Goal: Information Seeking & Learning: Compare options

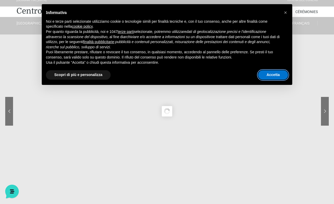
click at [272, 79] on button "Accetta" at bounding box center [273, 74] width 30 height 9
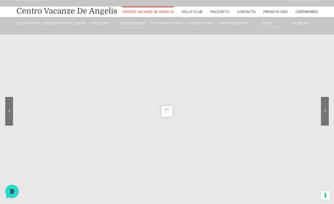
click at [273, 75] on sr7-content at bounding box center [167, 111] width 334 height 235
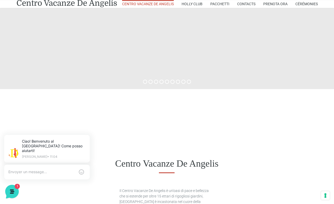
scroll to position [145, 0]
click at [186, 8] on link "Holly Club" at bounding box center [191, 4] width 21 height 8
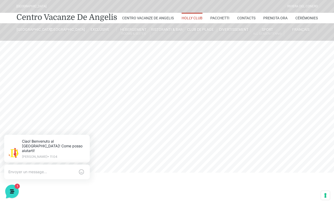
click at [135, 136] on link "Monolocale" at bounding box center [152, 131] width 52 height 9
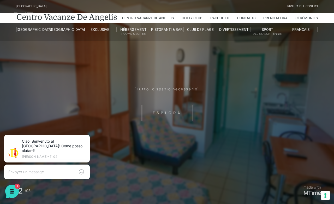
click at [148, 72] on link "Villa Bilocale Deluxe" at bounding box center [152, 67] width 52 height 9
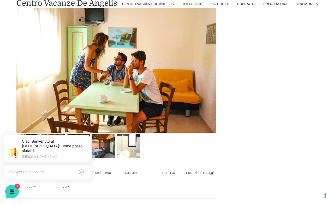
scroll to position [260, 0]
click at [44, 147] on img at bounding box center [53, 146] width 24 height 24
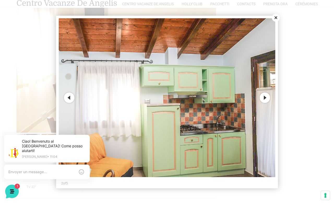
click at [263, 103] on button "Next" at bounding box center [264, 97] width 10 height 10
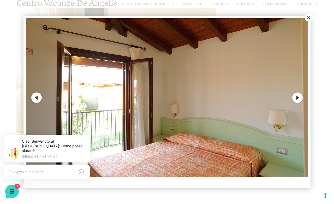
click at [308, 22] on button "Close" at bounding box center [308, 18] width 8 height 8
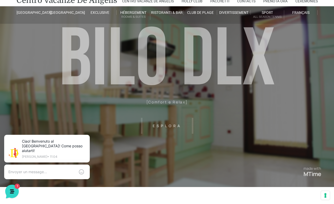
scroll to position [17, 0]
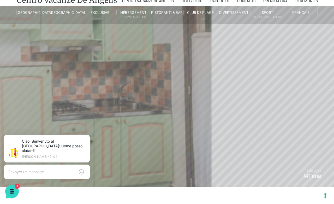
click at [153, 87] on link "Appartement deux pièces jardin" at bounding box center [152, 82] width 52 height 9
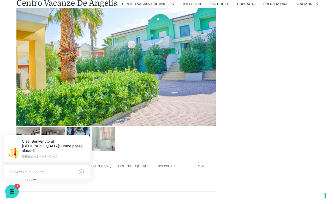
scroll to position [269, 0]
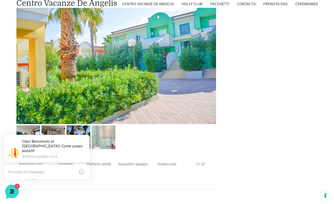
click at [34, 139] on img at bounding box center [28, 137] width 24 height 24
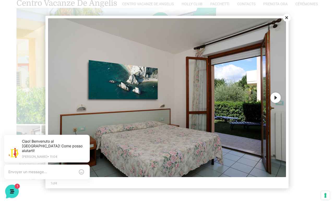
click at [277, 103] on button "Next" at bounding box center [275, 97] width 10 height 10
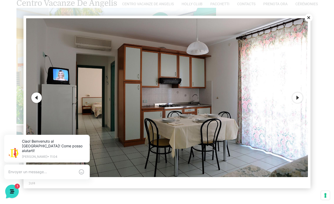
click at [299, 103] on button "Next" at bounding box center [297, 97] width 10 height 10
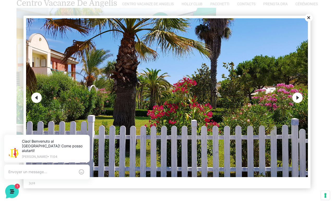
click at [307, 22] on button "Close" at bounding box center [308, 18] width 8 height 8
